Goal: Task Accomplishment & Management: Manage account settings

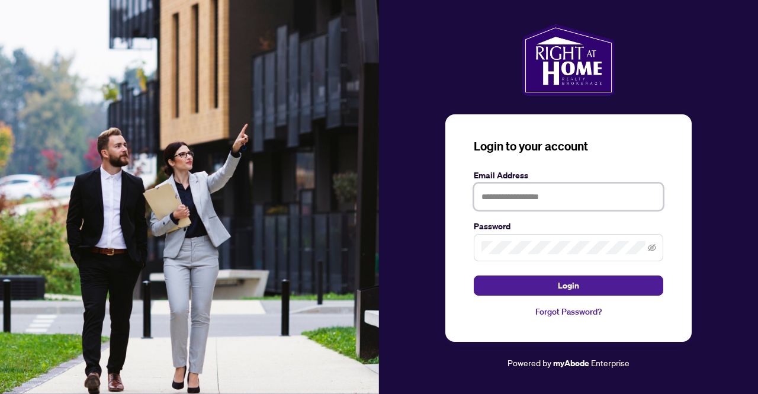
click at [537, 198] on input "text" at bounding box center [567, 196] width 189 height 27
type input "**********"
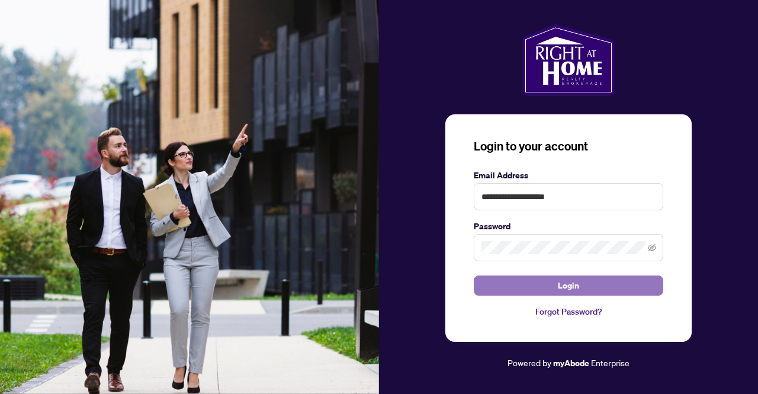
click at [561, 287] on span "Login" at bounding box center [567, 285] width 21 height 19
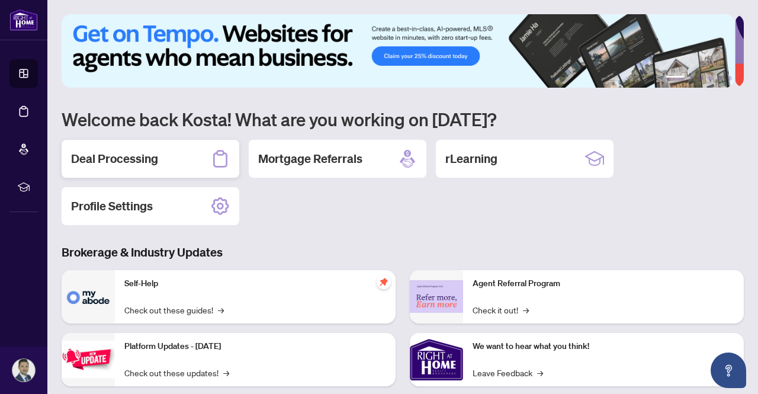
click at [124, 160] on h2 "Deal Processing" at bounding box center [114, 158] width 87 height 17
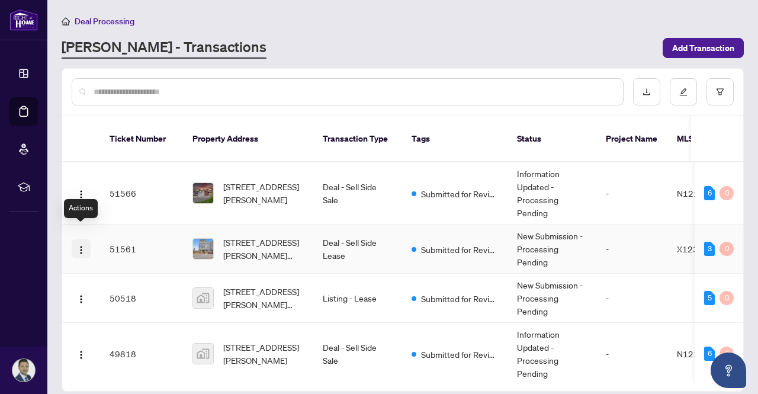
click at [88, 239] on button "button" at bounding box center [81, 248] width 19 height 19
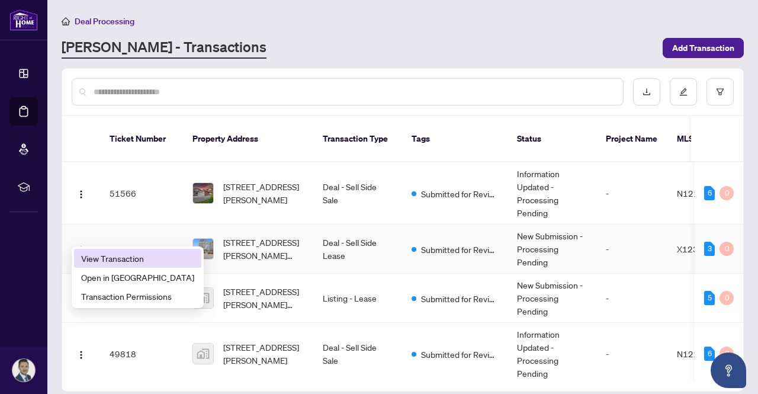
click at [108, 254] on span "View Transaction" at bounding box center [137, 258] width 113 height 13
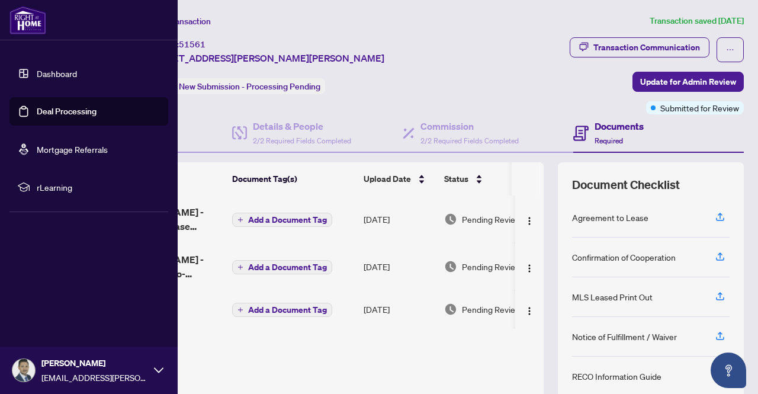
click at [66, 76] on link "Dashboard" at bounding box center [57, 73] width 40 height 11
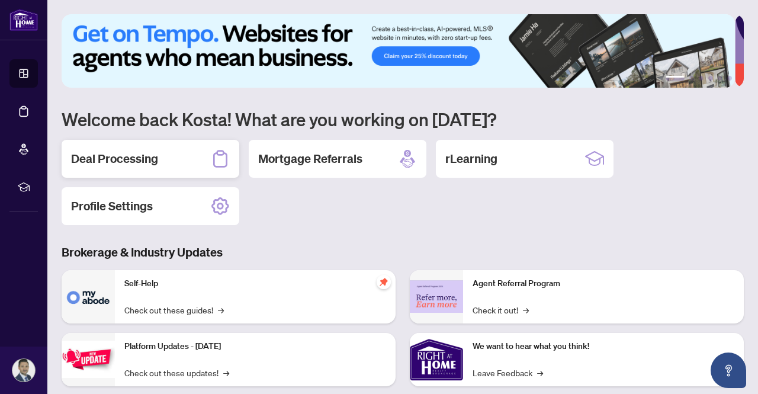
click at [134, 156] on h2 "Deal Processing" at bounding box center [114, 158] width 87 height 17
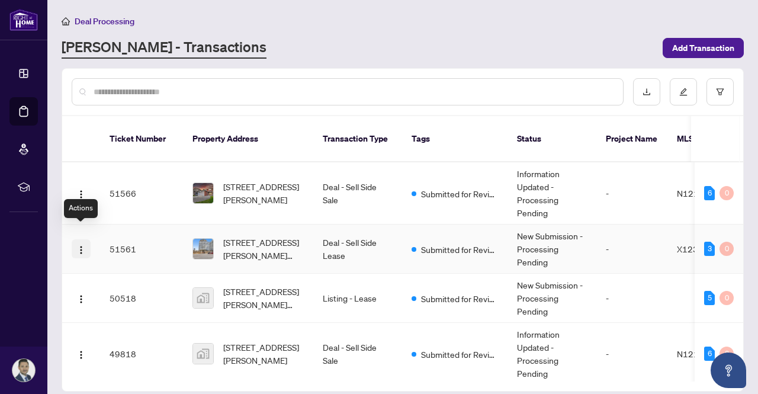
click at [82, 245] on img "button" at bounding box center [80, 249] width 9 height 9
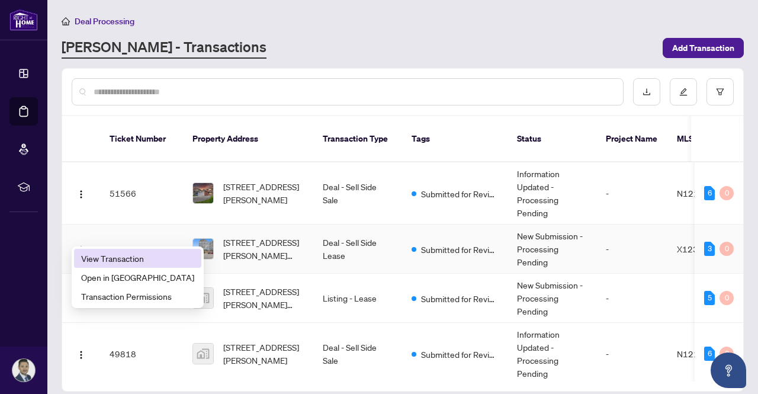
click at [95, 259] on span "View Transaction" at bounding box center [137, 258] width 113 height 13
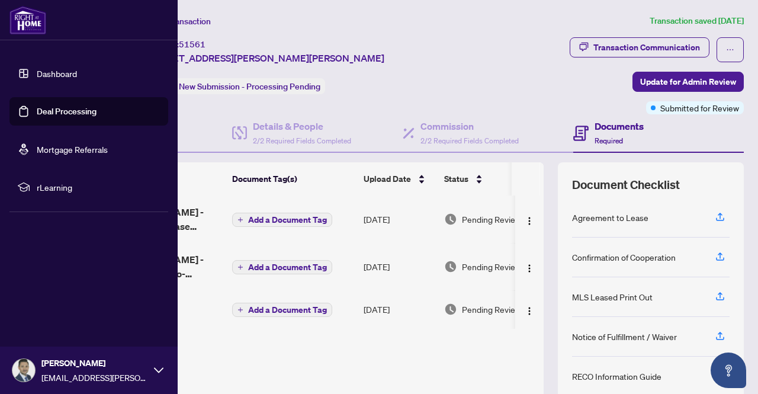
click at [37, 78] on link "Dashboard" at bounding box center [57, 73] width 40 height 11
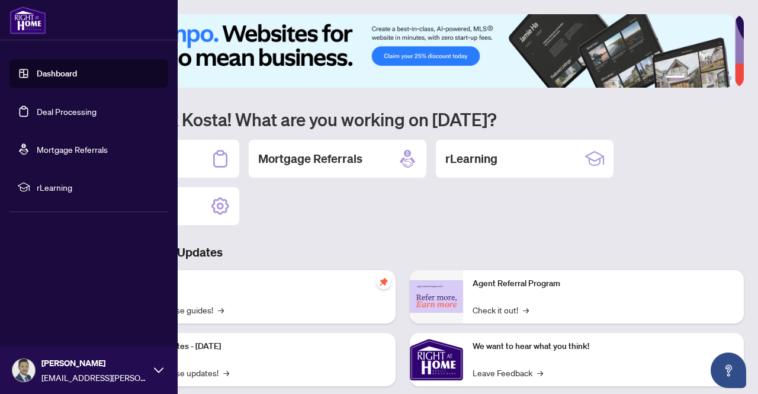
click at [44, 72] on link "Dashboard" at bounding box center [57, 73] width 40 height 11
click at [69, 72] on link "Dashboard" at bounding box center [57, 73] width 40 height 11
click at [78, 107] on link "Deal Processing" at bounding box center [67, 111] width 60 height 11
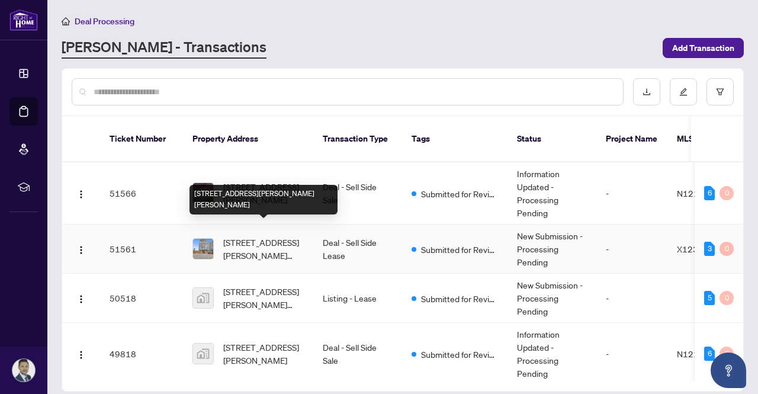
click at [280, 236] on span "[STREET_ADDRESS][PERSON_NAME][PERSON_NAME]" at bounding box center [263, 249] width 80 height 26
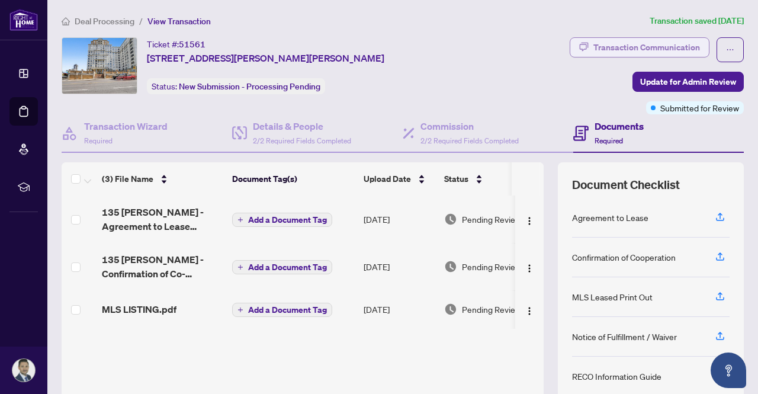
click at [640, 48] on div "Transaction Communication" at bounding box center [646, 47] width 107 height 19
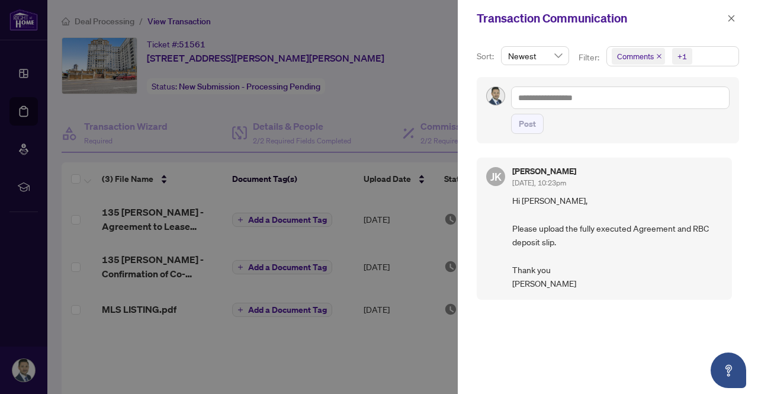
click at [362, 88] on div at bounding box center [379, 197] width 758 height 394
click at [733, 15] on icon "close" at bounding box center [731, 18] width 8 height 8
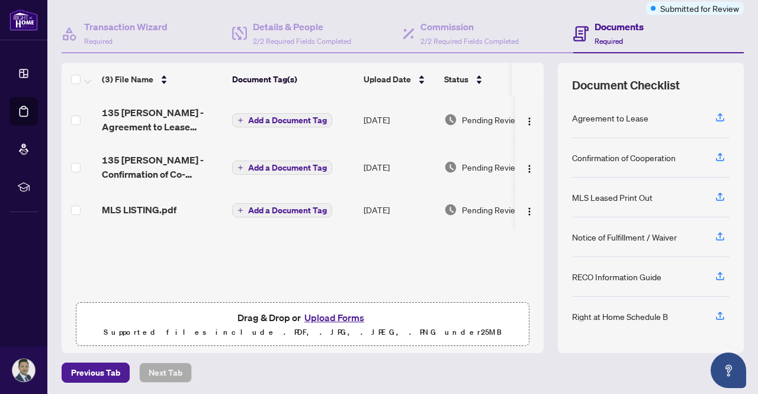
scroll to position [100, 0]
click at [335, 310] on button "Upload Forms" at bounding box center [334, 316] width 67 height 15
